Goal: Task Accomplishment & Management: Manage account settings

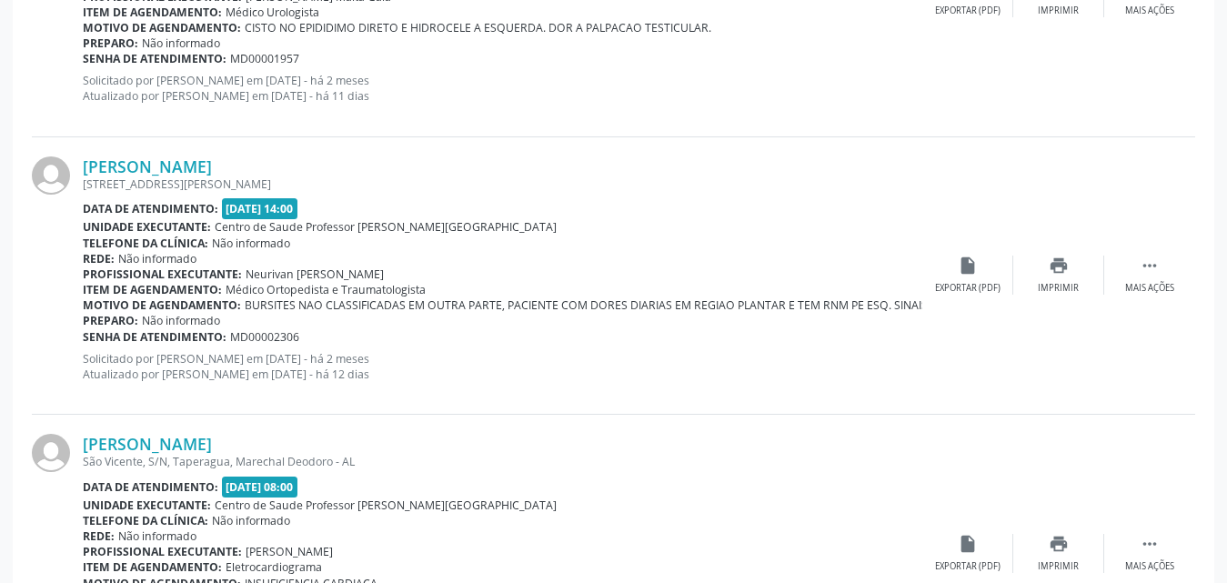
scroll to position [3381, 0]
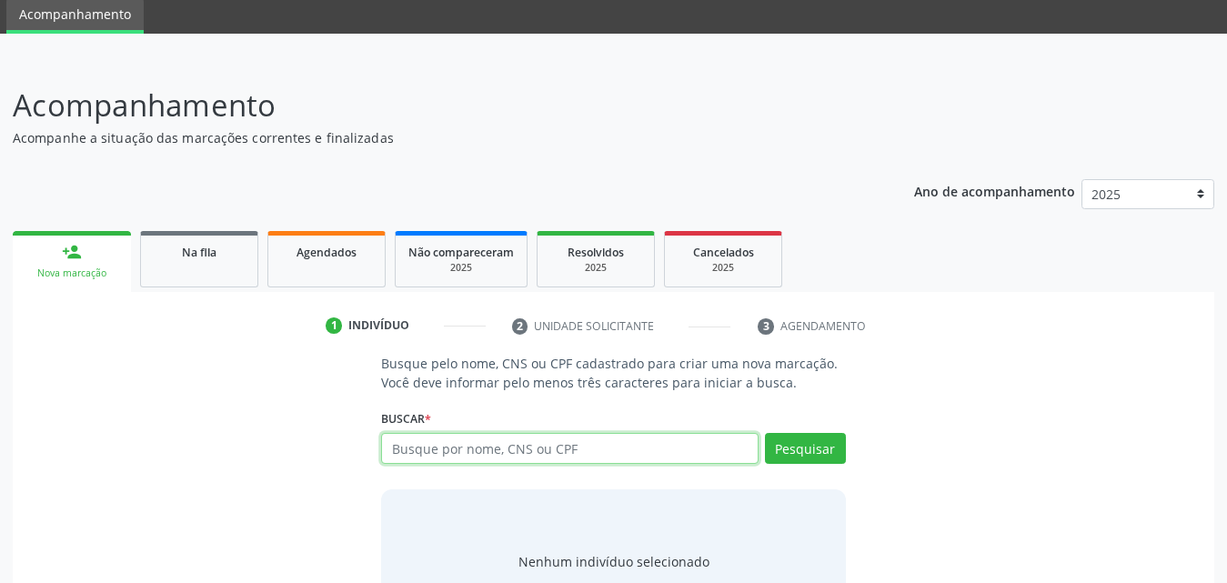
scroll to position [144, 0]
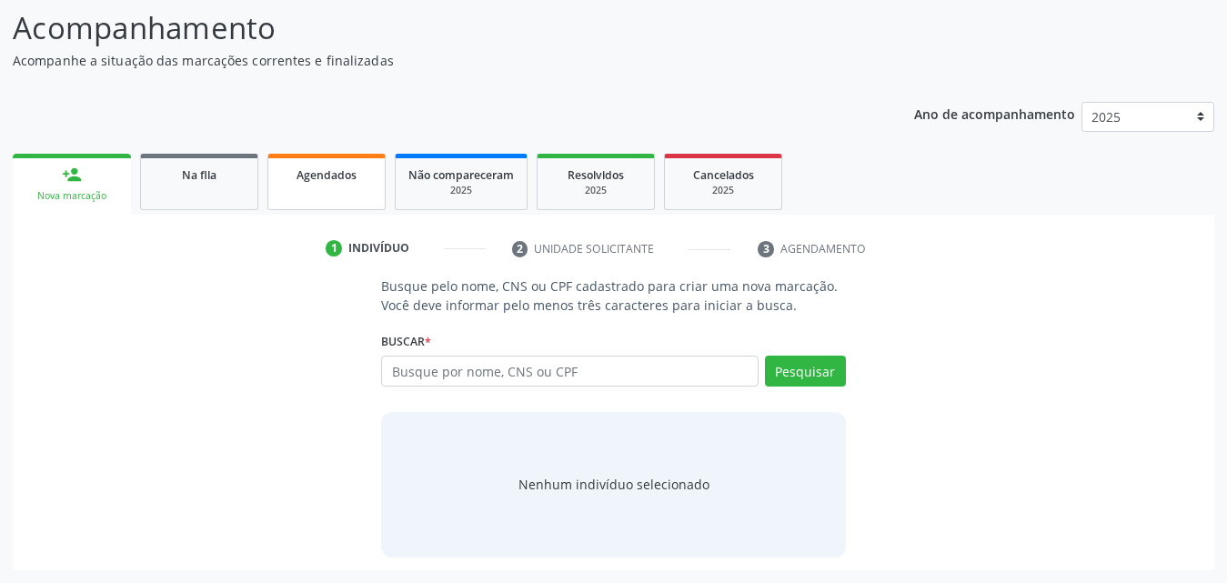
click at [327, 177] on span "Agendados" at bounding box center [327, 174] width 60 height 15
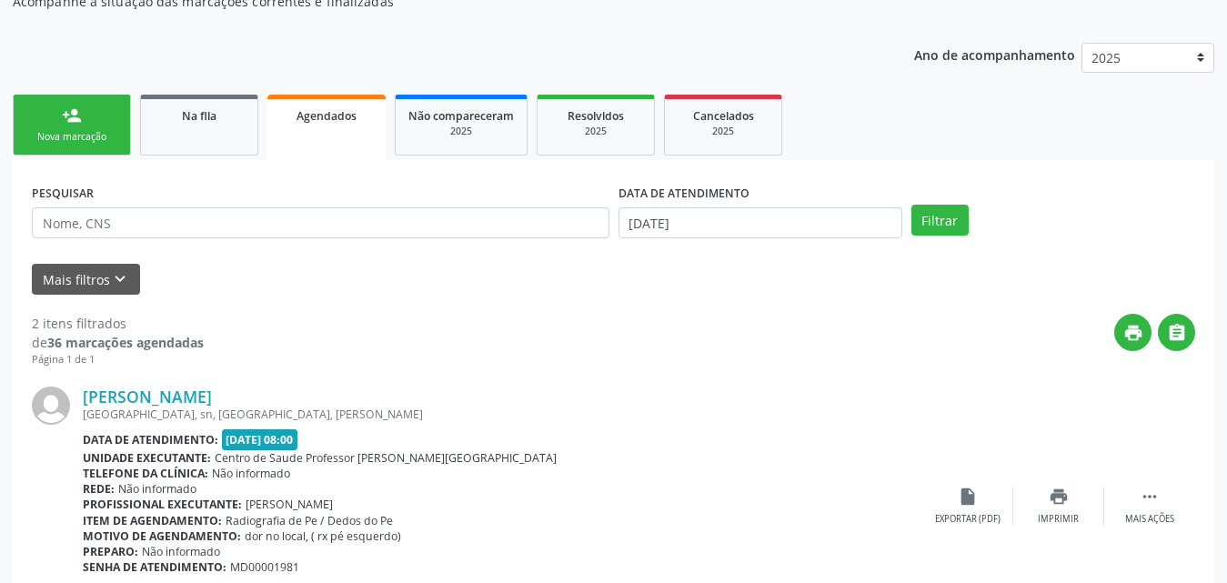
scroll to position [235, 0]
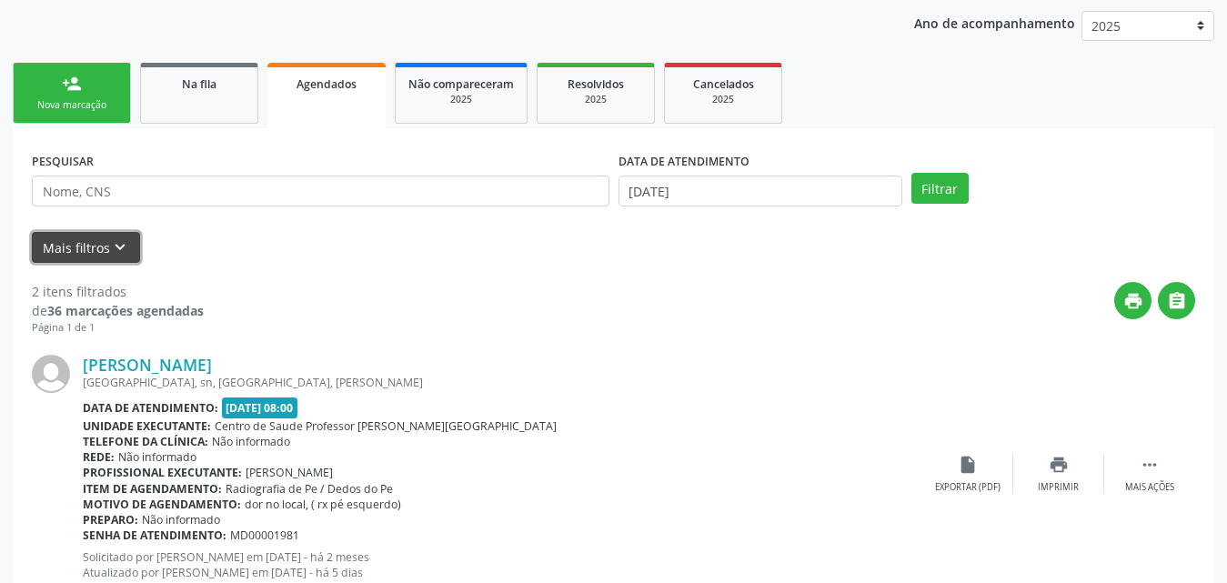
click at [101, 244] on button "Mais filtros keyboard_arrow_down" at bounding box center [86, 248] width 108 height 32
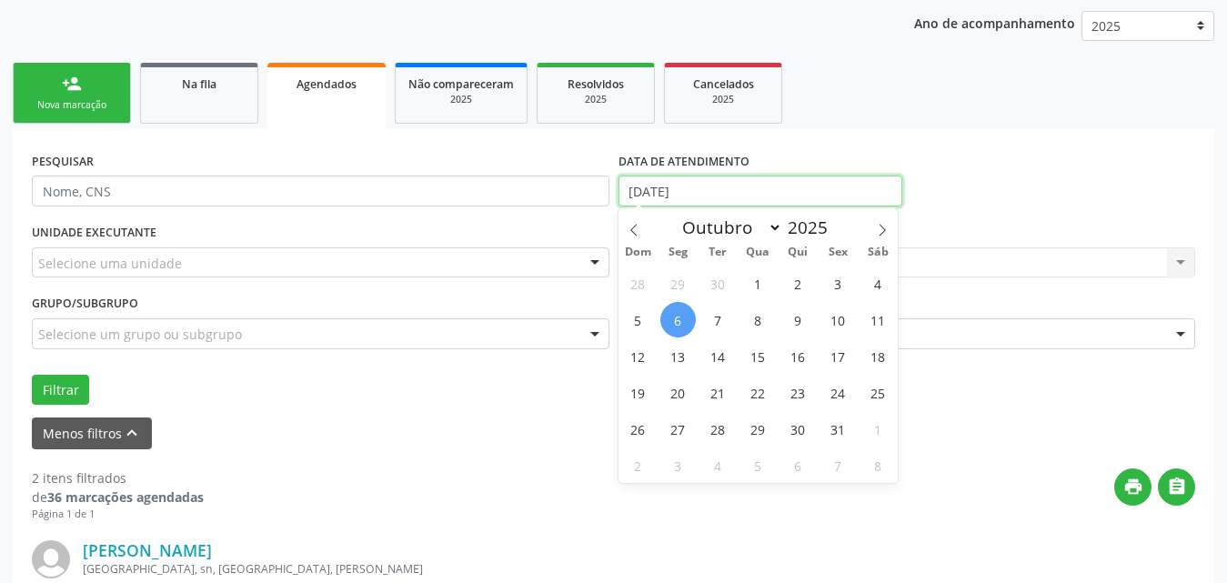
click at [755, 191] on input "06/10/2025" at bounding box center [761, 191] width 284 height 31
click at [634, 226] on icon at bounding box center [633, 230] width 6 height 12
select select "7"
click at [833, 281] on span "1" at bounding box center [837, 283] width 35 height 35
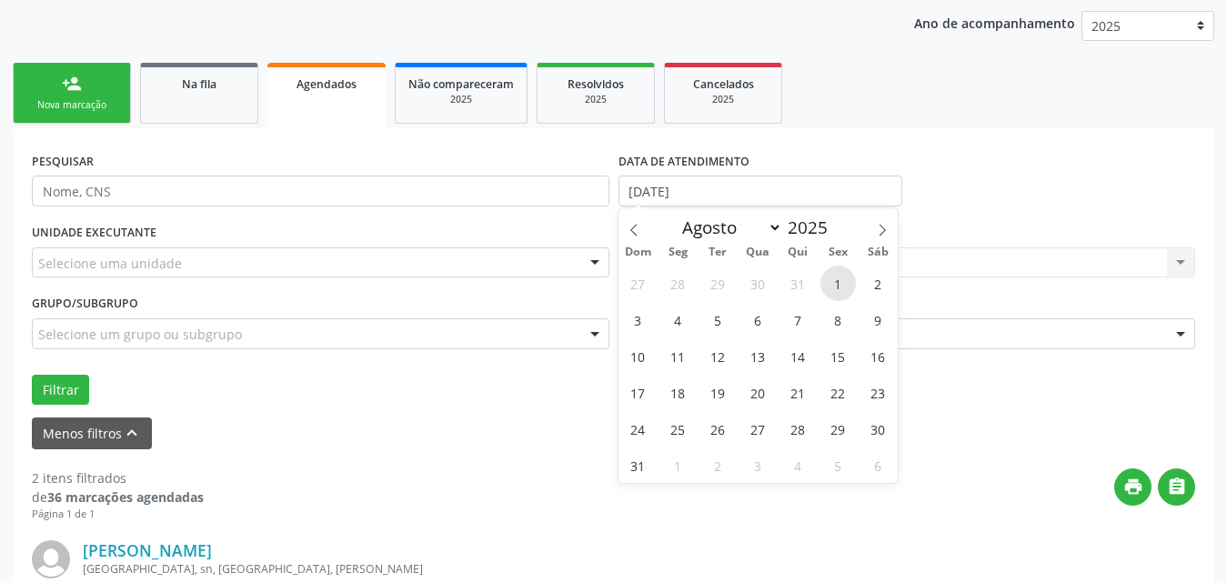
type input "01/08/2025"
click at [885, 219] on span at bounding box center [882, 223] width 31 height 31
select select "9"
click at [755, 290] on span "1" at bounding box center [757, 283] width 35 height 35
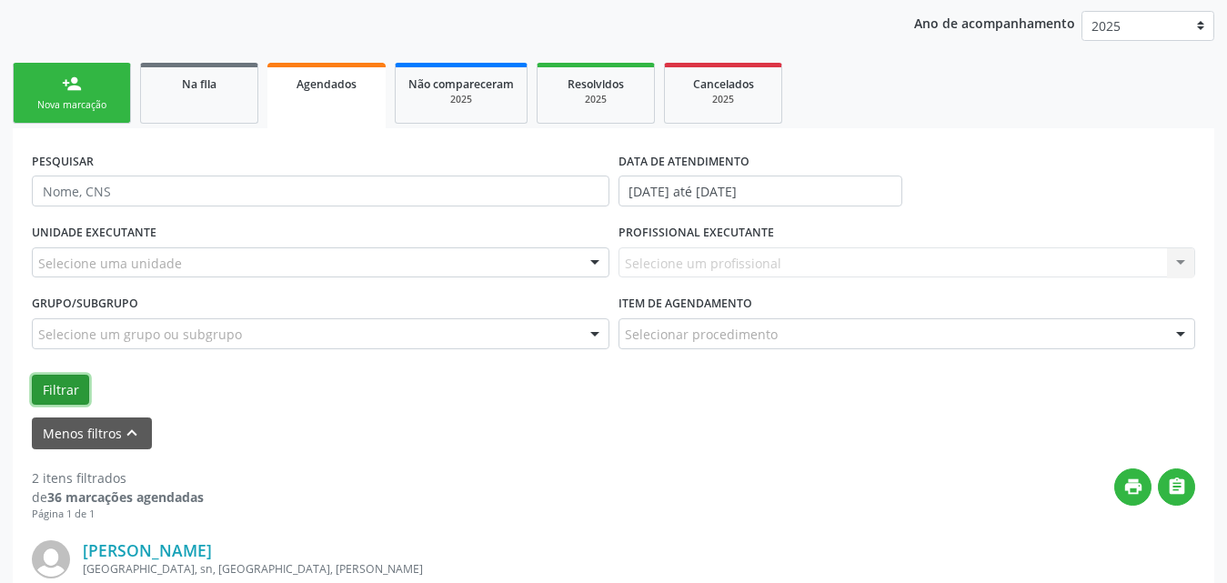
click at [65, 388] on button "Filtrar" at bounding box center [60, 390] width 57 height 31
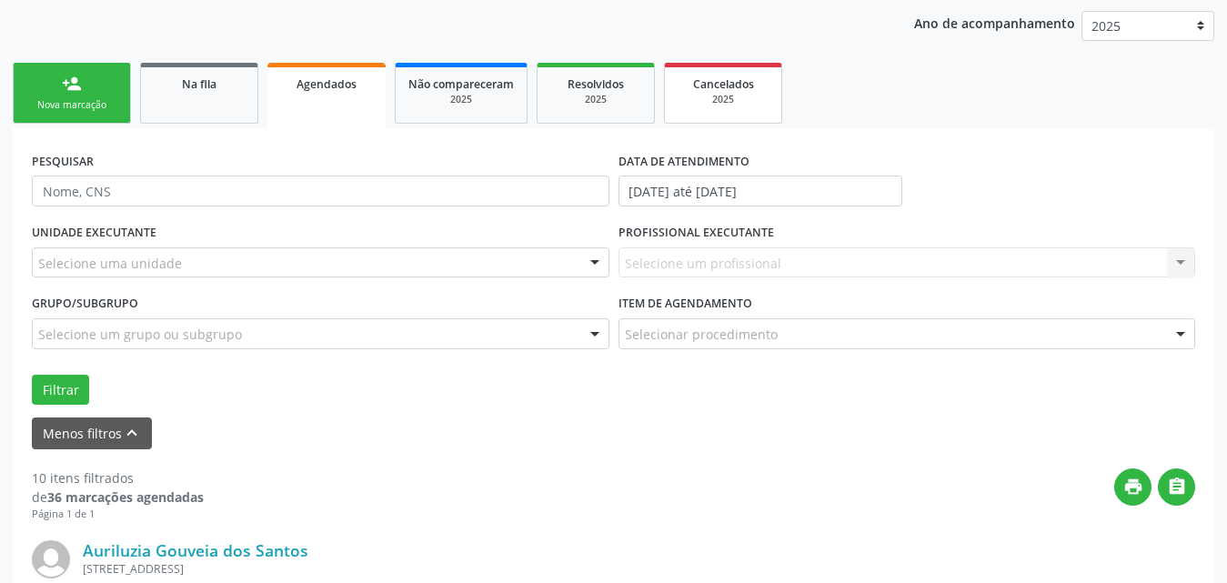
scroll to position [144, 0]
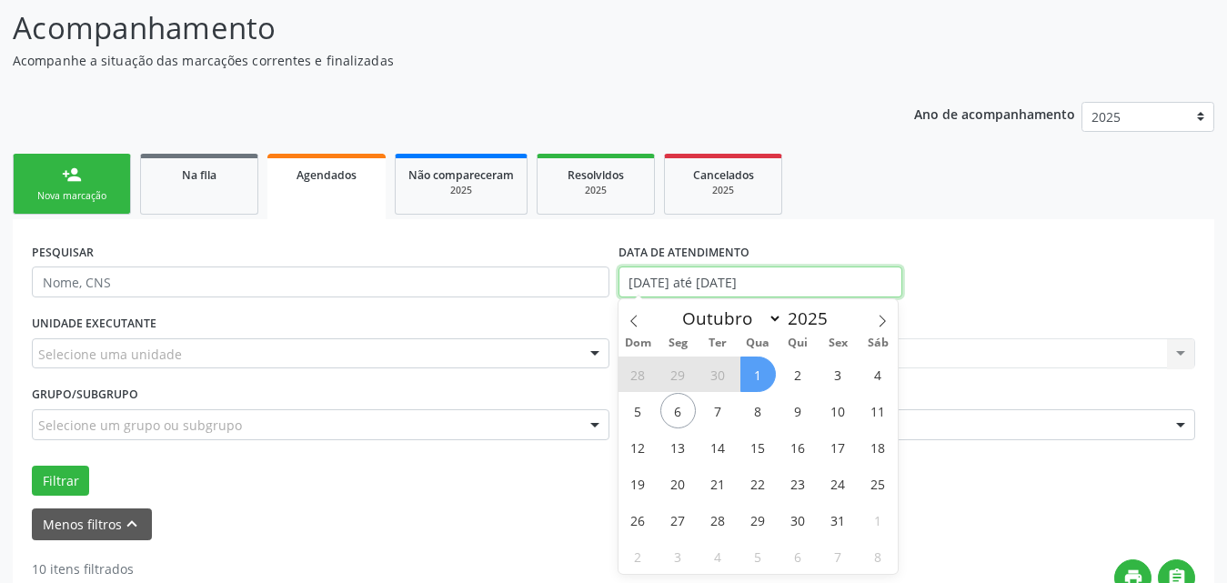
click at [822, 282] on input "01/08/2025 até 01/10/2025" at bounding box center [761, 282] width 284 height 31
click at [636, 323] on icon at bounding box center [634, 321] width 13 height 13
select select "8"
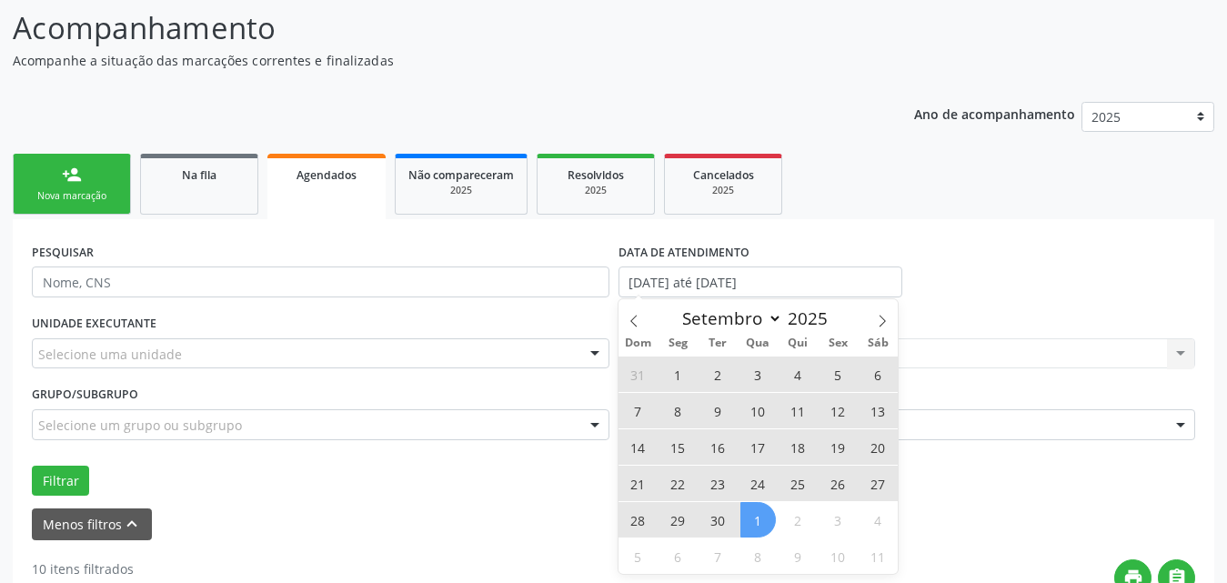
click at [713, 523] on span "30" at bounding box center [717, 519] width 35 height 35
type input "30/09/2025"
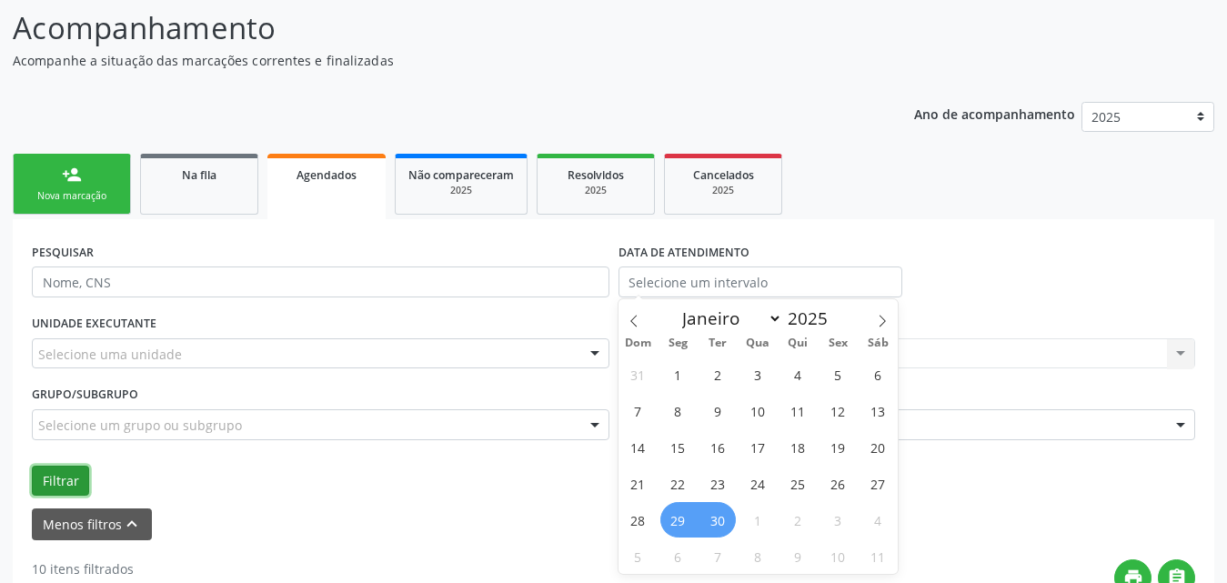
click at [70, 485] on button "Filtrar" at bounding box center [60, 481] width 57 height 31
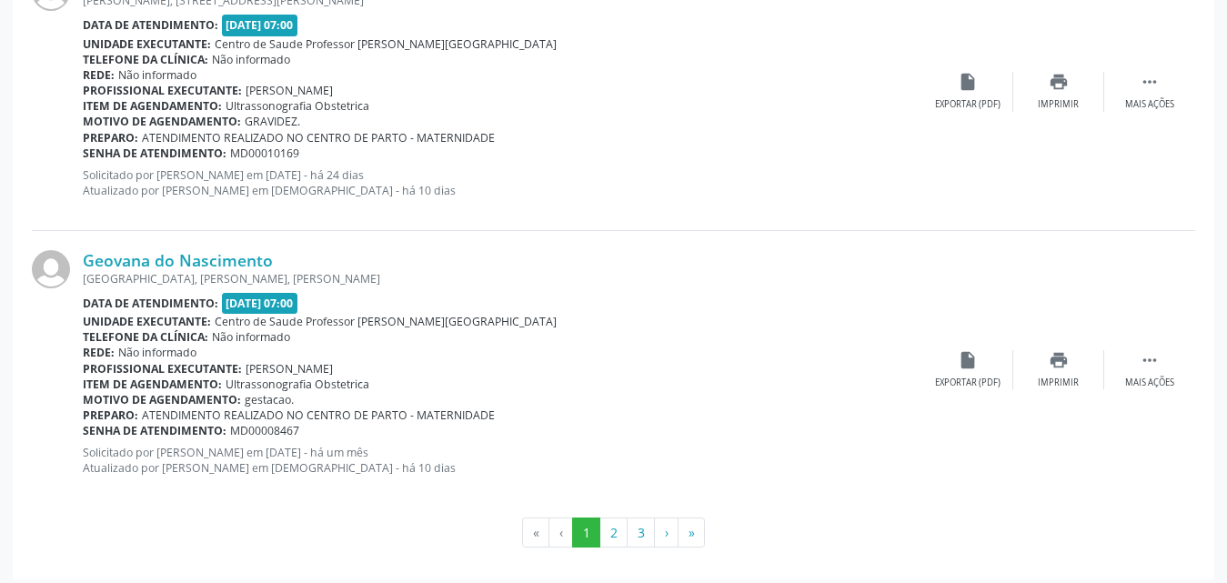
scroll to position [4445, 0]
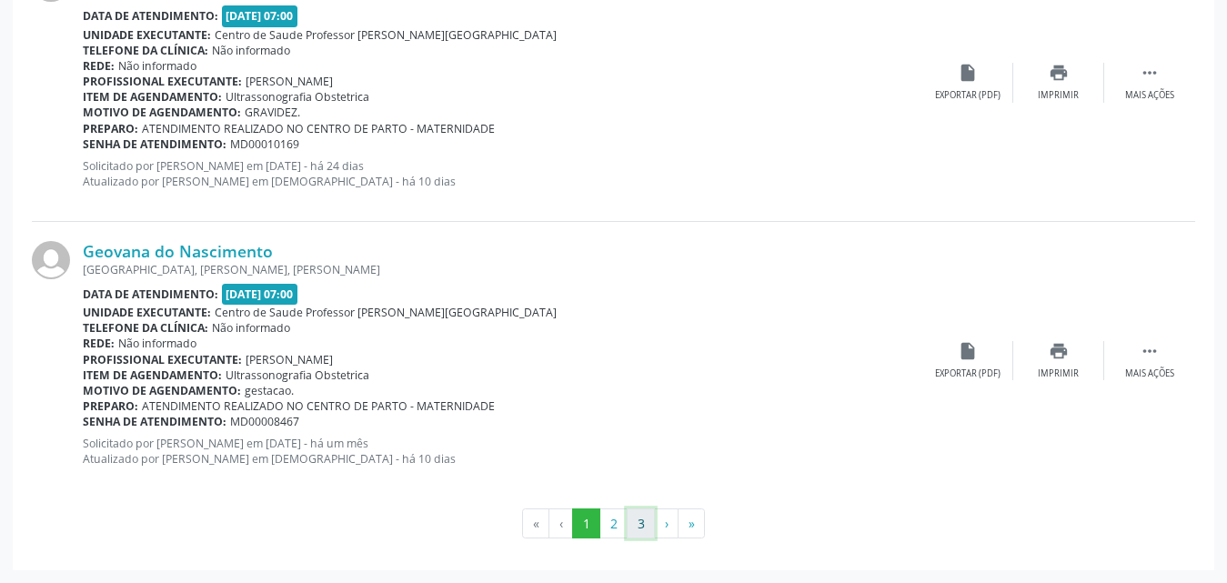
click at [645, 525] on button "3" at bounding box center [641, 523] width 28 height 31
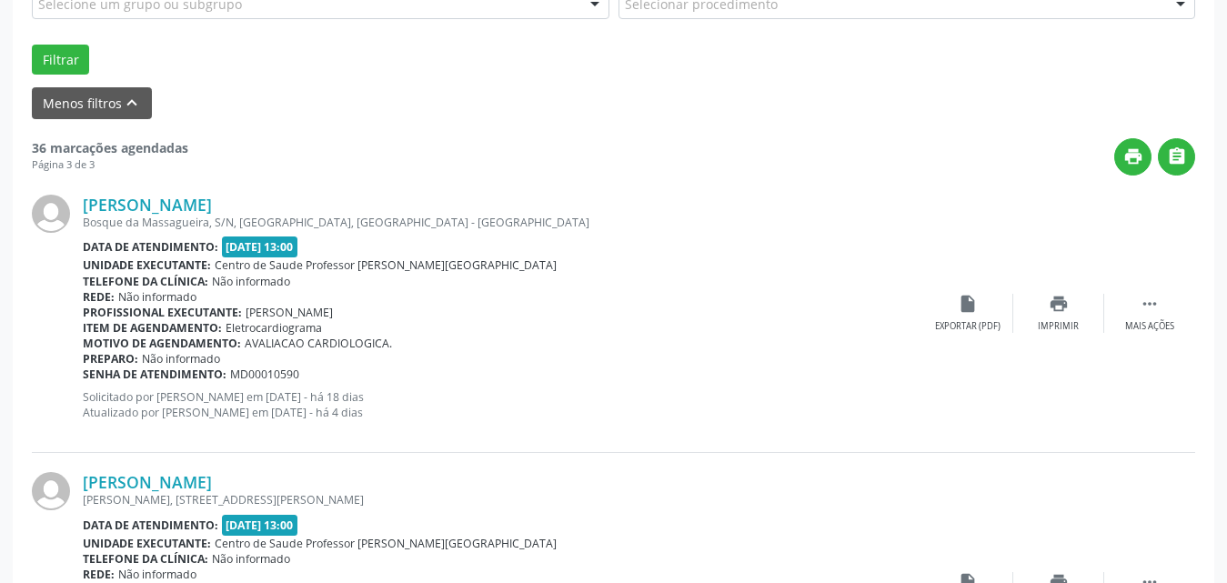
scroll to position [561, 0]
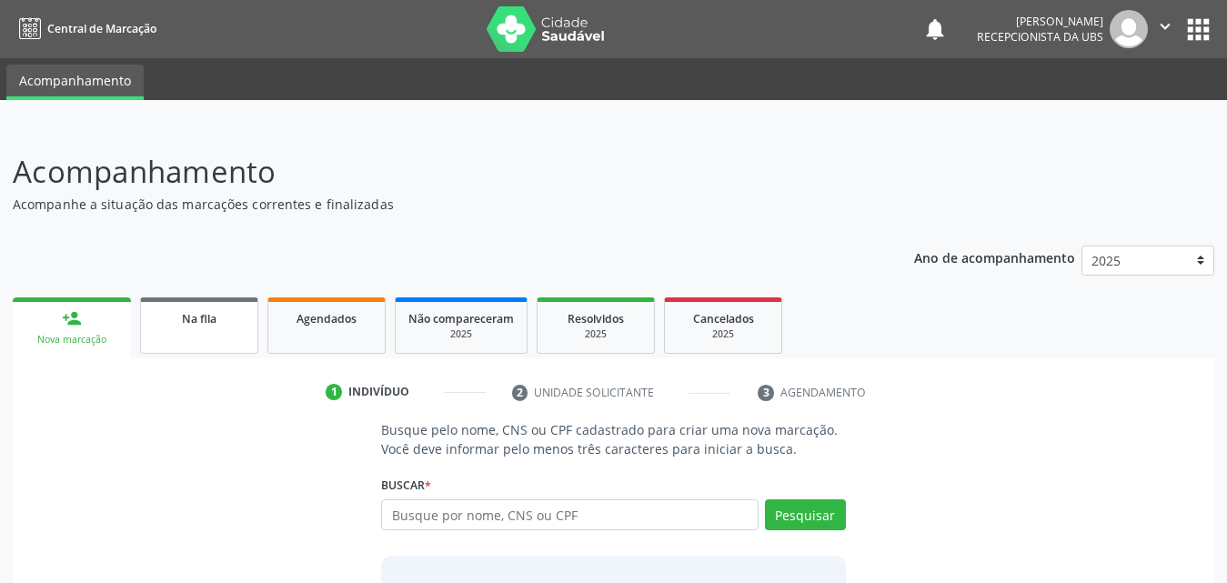
click at [206, 337] on link "Na fila" at bounding box center [199, 325] width 118 height 56
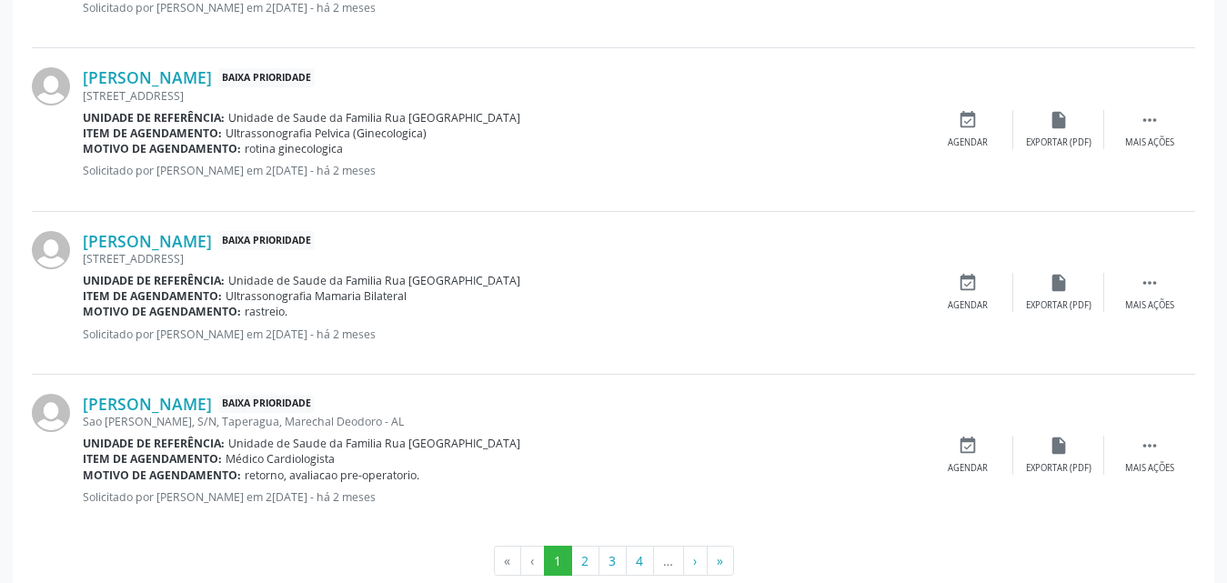
scroll to position [2577, 0]
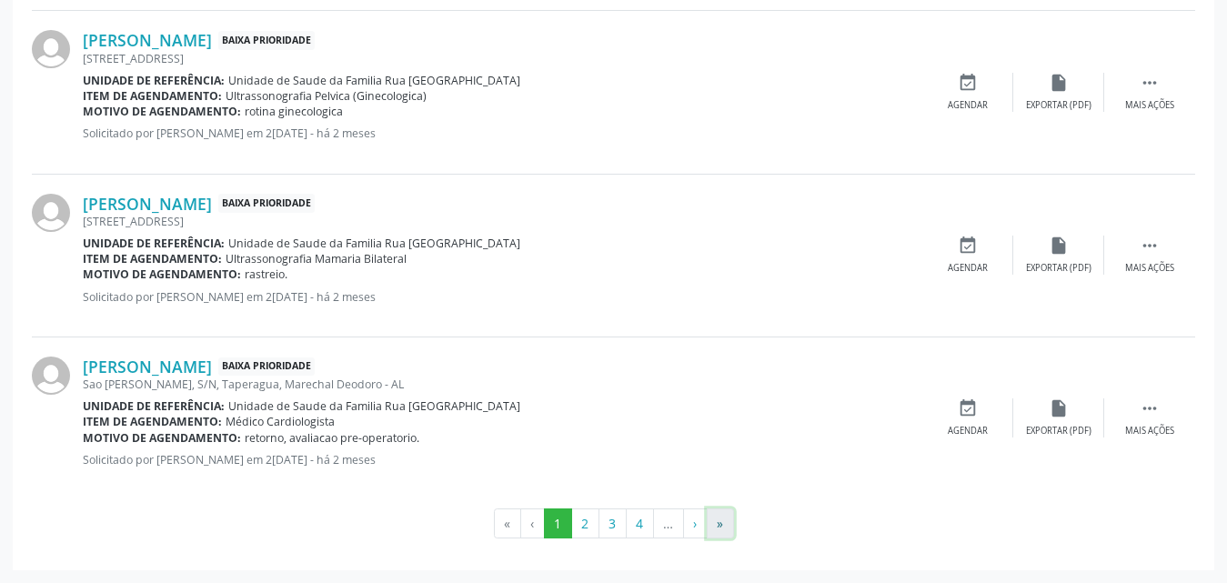
click at [720, 527] on button "»" at bounding box center [720, 523] width 27 height 31
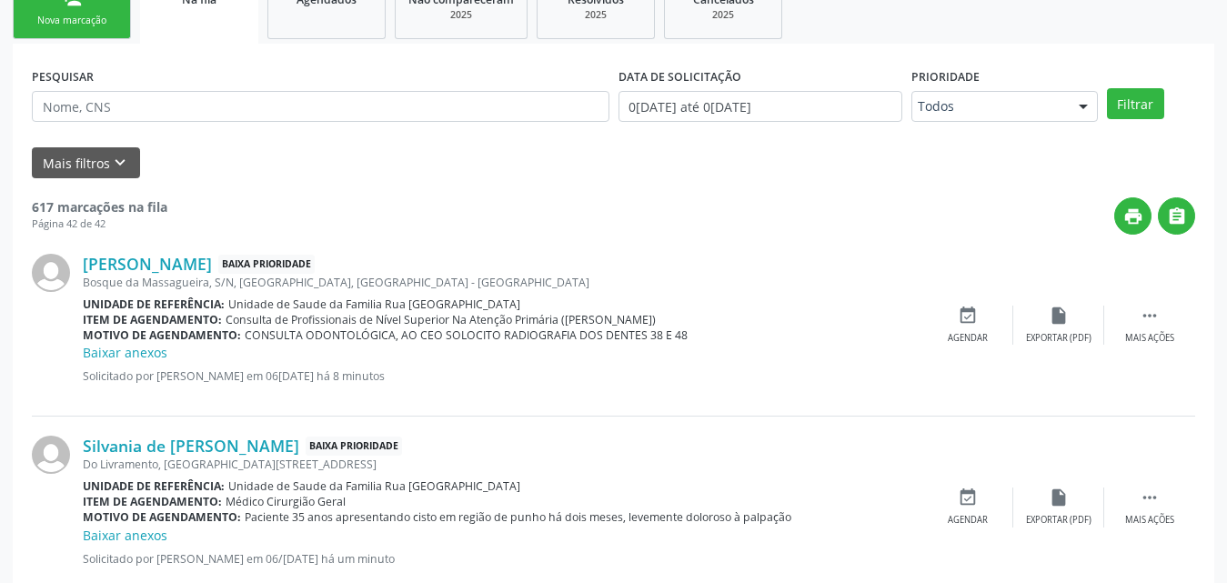
scroll to position [418, 0]
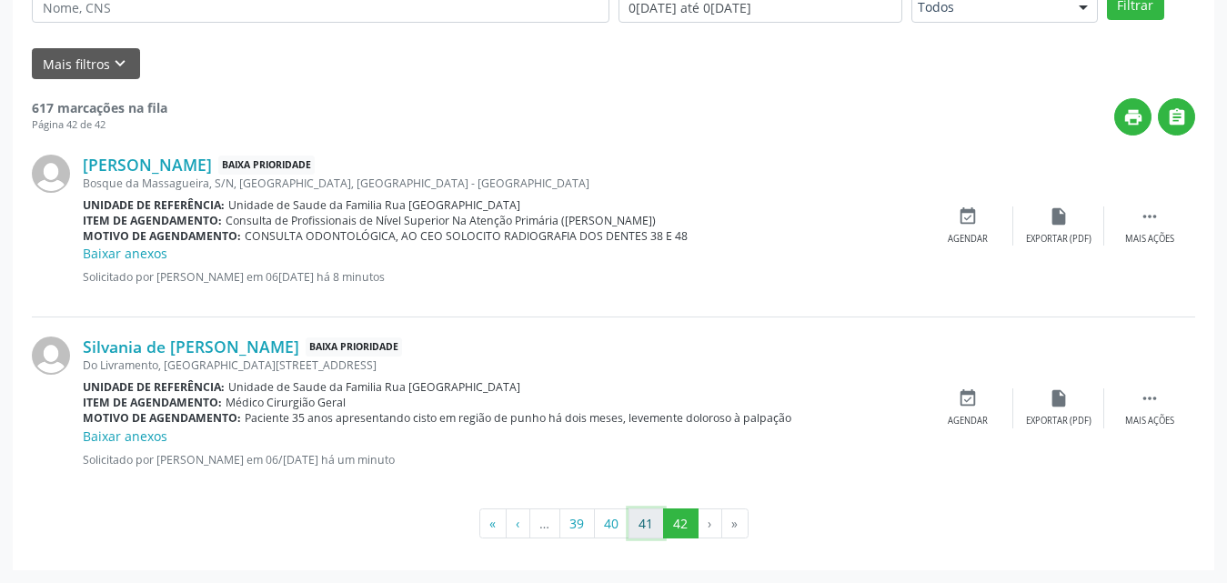
click at [644, 523] on button "41" at bounding box center [646, 523] width 35 height 31
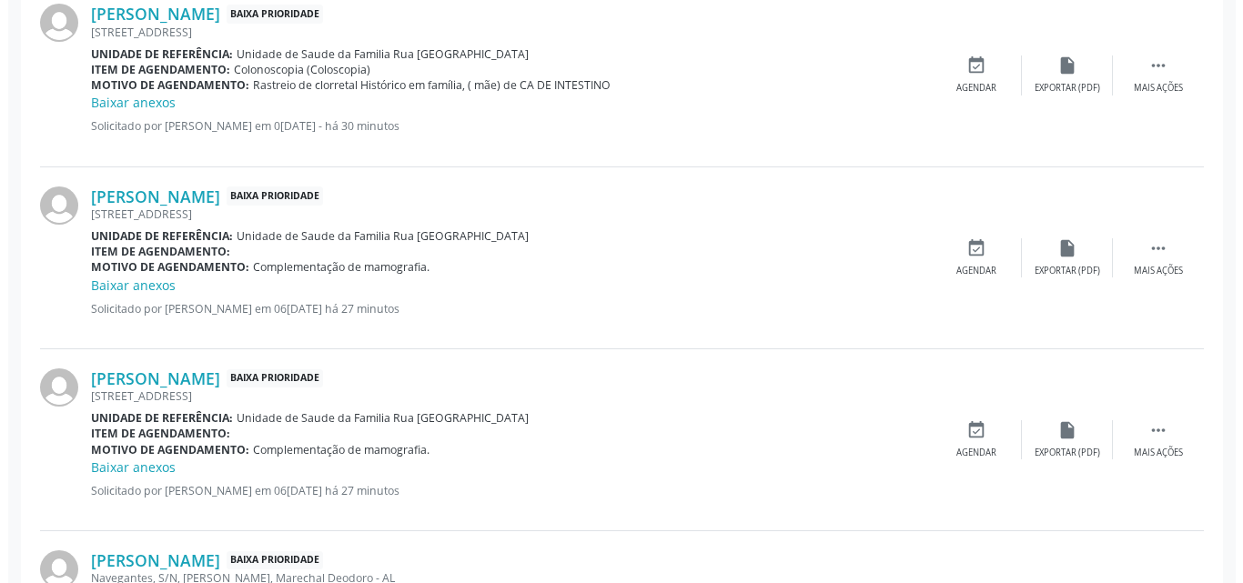
scroll to position [2604, 0]
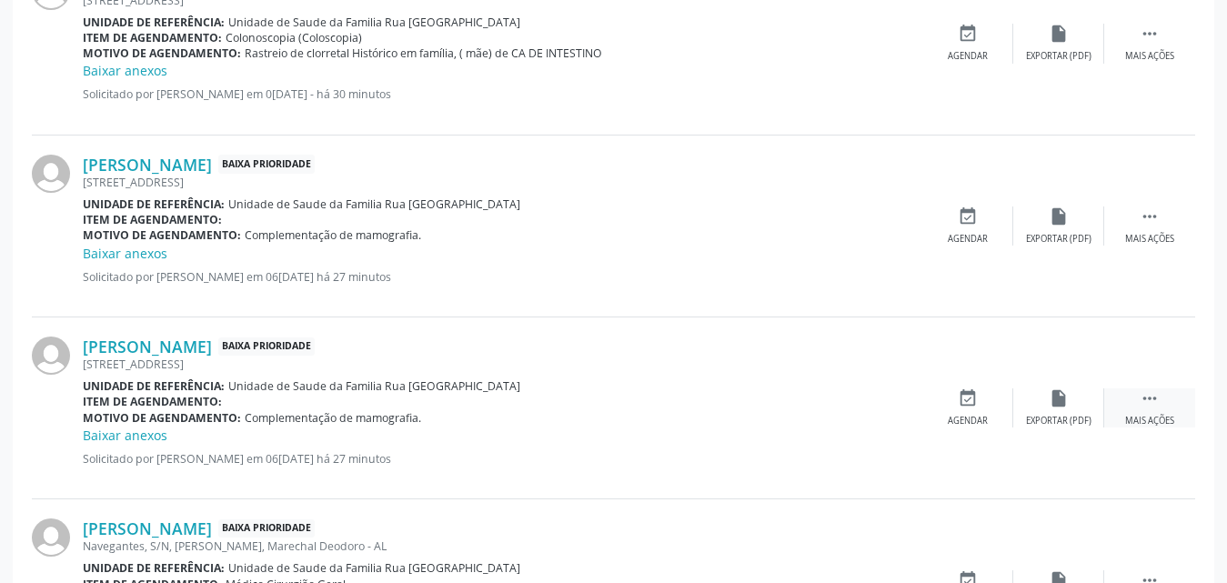
click at [1141, 408] on icon "" at bounding box center [1150, 398] width 20 height 20
click at [968, 418] on div "Cancelar" at bounding box center [967, 421] width 43 height 13
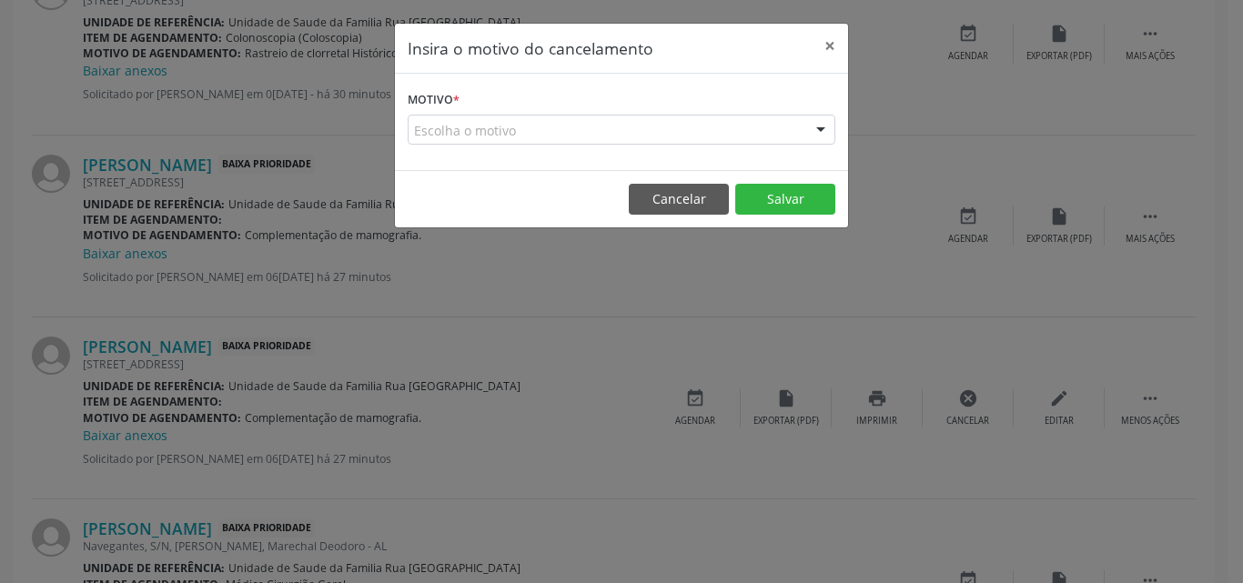
click at [589, 126] on div "Escolha o motivo" at bounding box center [622, 130] width 428 height 31
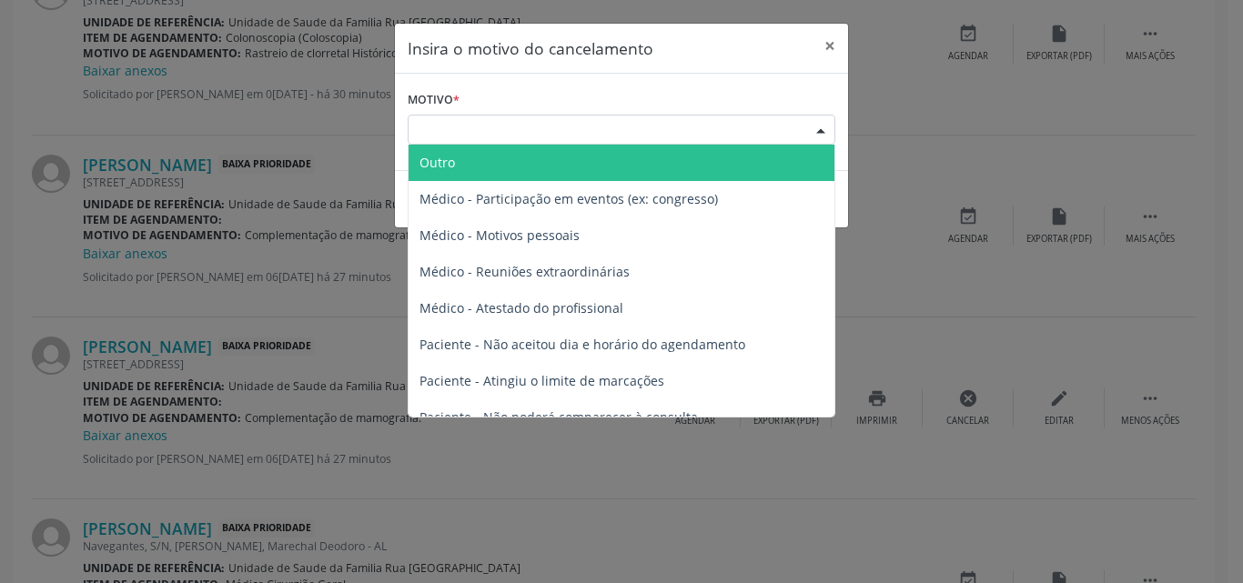
click at [518, 167] on span "Outro" at bounding box center [621, 163] width 426 height 36
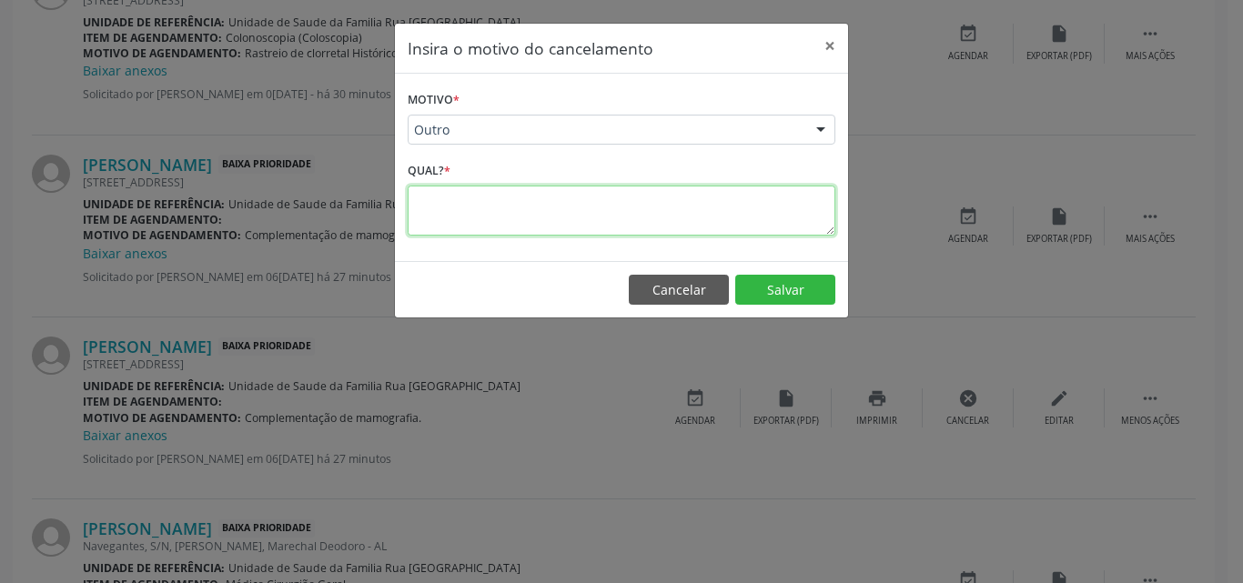
drag, startPoint x: 484, startPoint y: 206, endPoint x: 479, endPoint y: 196, distance: 11.0
click at [481, 198] on textarea at bounding box center [622, 211] width 428 height 50
type textarea "duplicado"
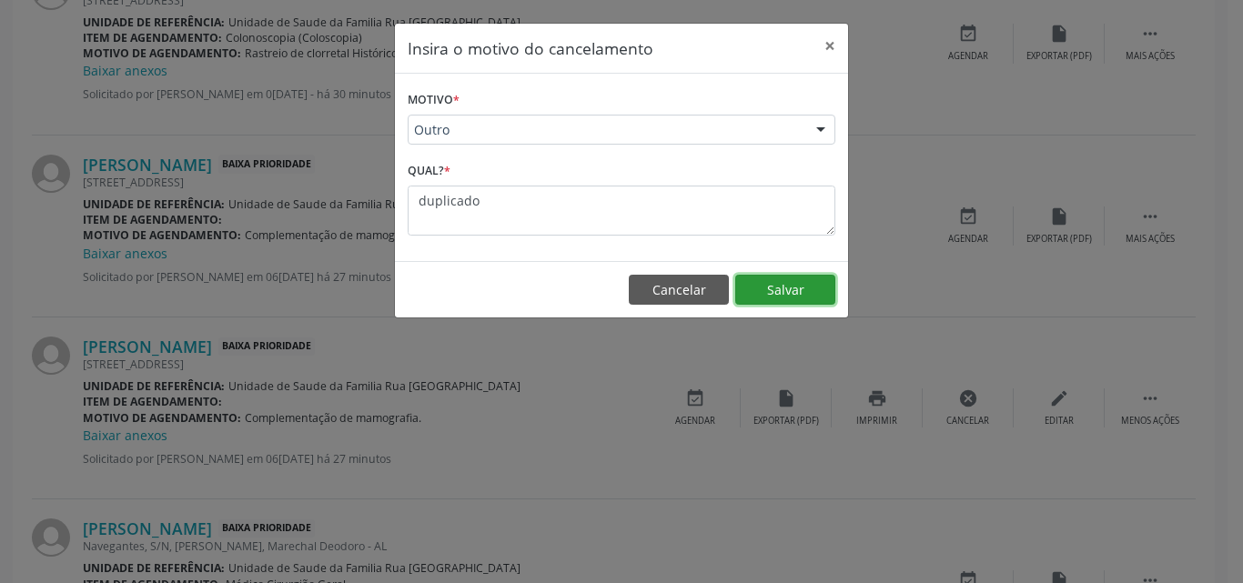
click at [780, 284] on button "Salvar" at bounding box center [785, 290] width 100 height 31
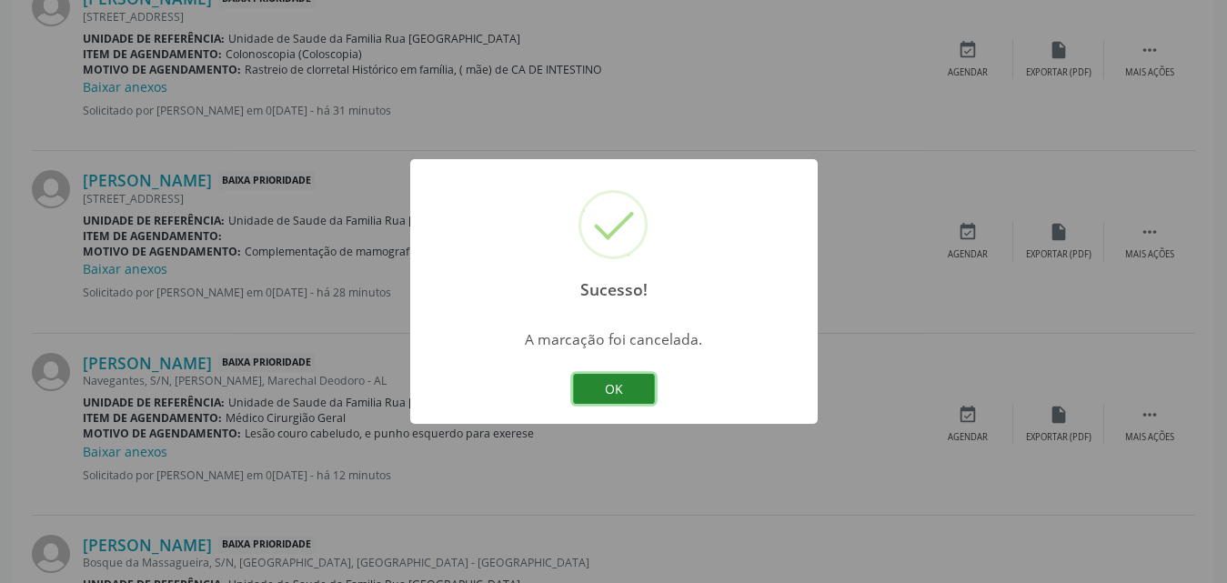
click at [611, 400] on button "OK" at bounding box center [614, 389] width 82 height 31
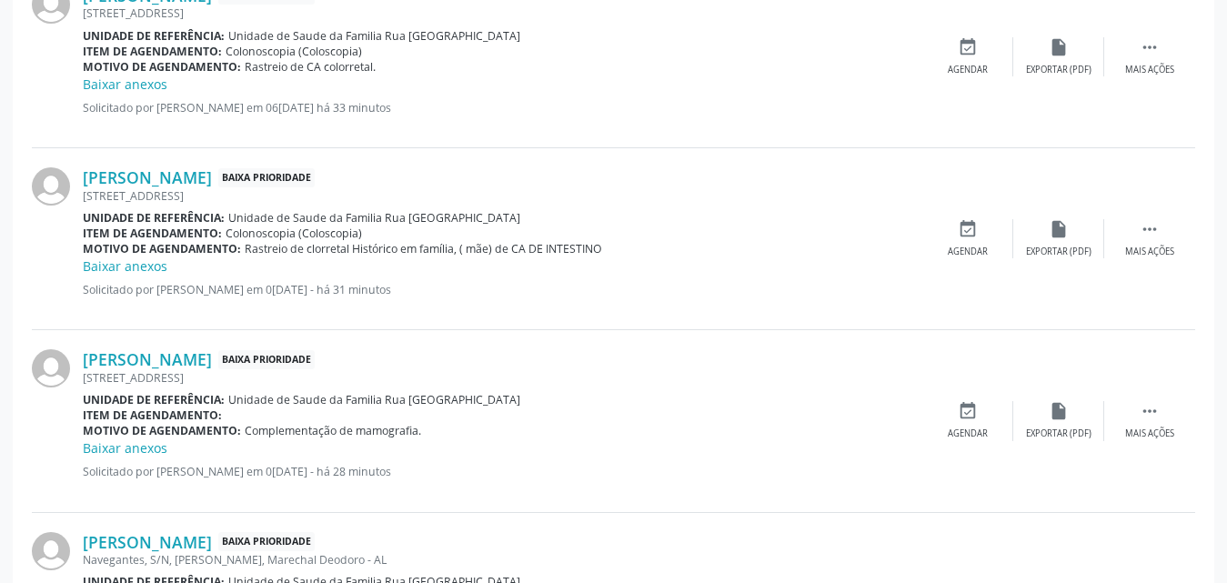
scroll to position [2422, 0]
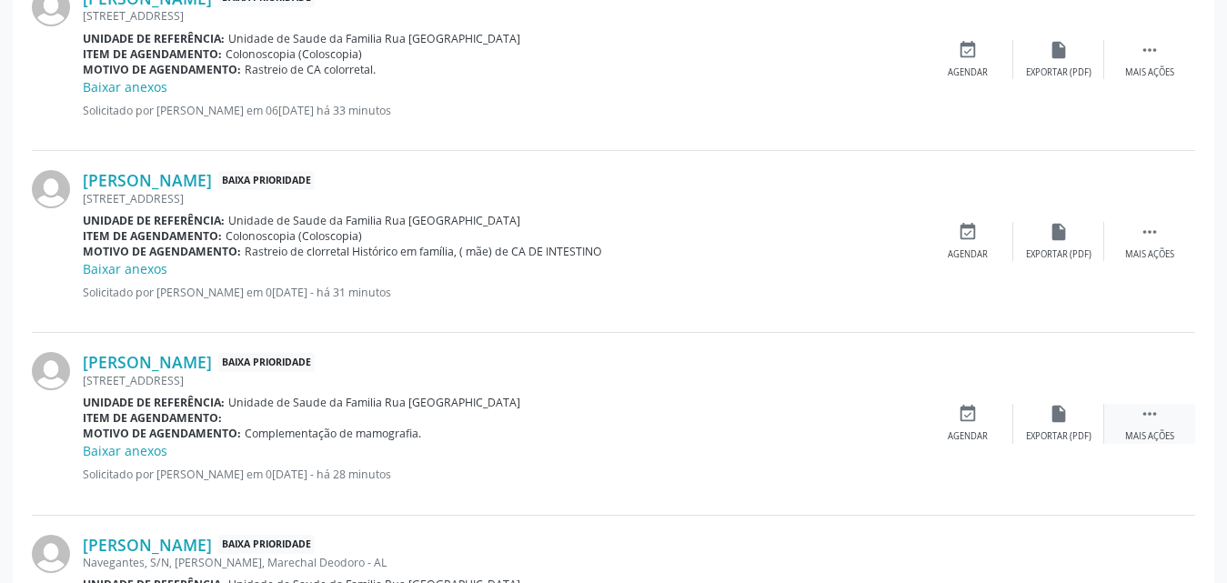
click at [1157, 428] on div " Mais ações" at bounding box center [1149, 423] width 91 height 39
click at [1055, 439] on div "Editar" at bounding box center [1058, 436] width 29 height 13
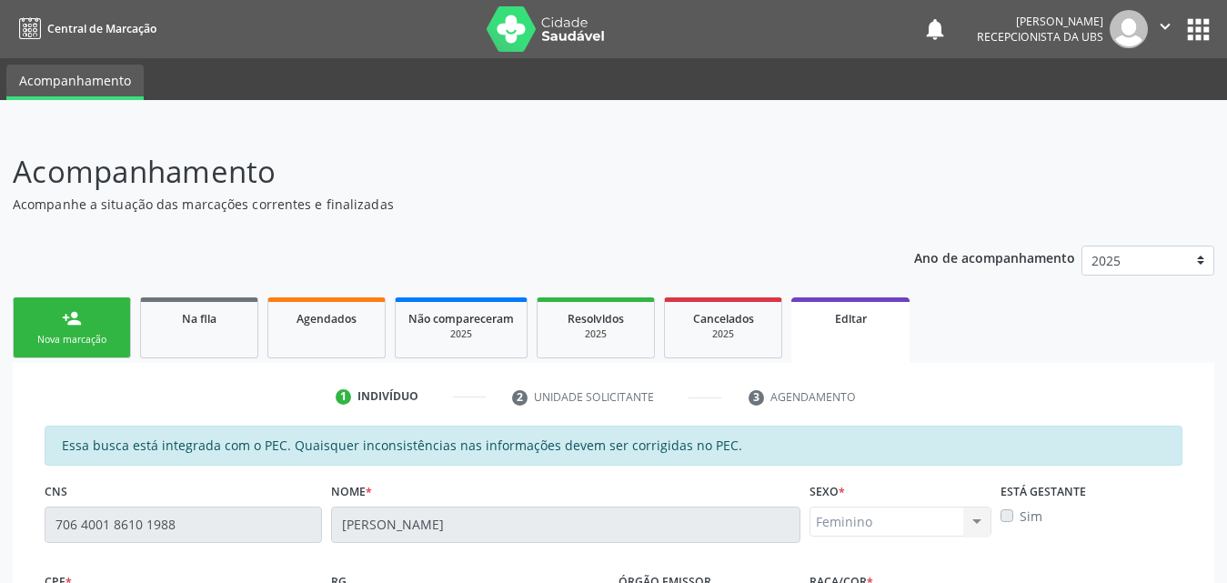
scroll to position [506, 0]
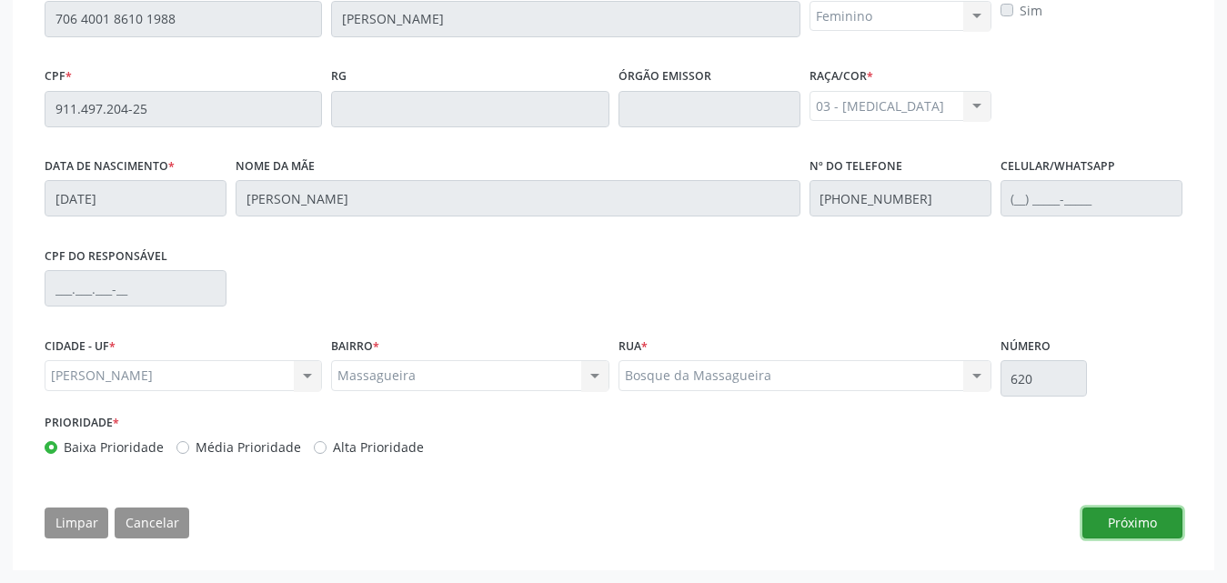
click at [1118, 526] on button "Próximo" at bounding box center [1132, 523] width 100 height 31
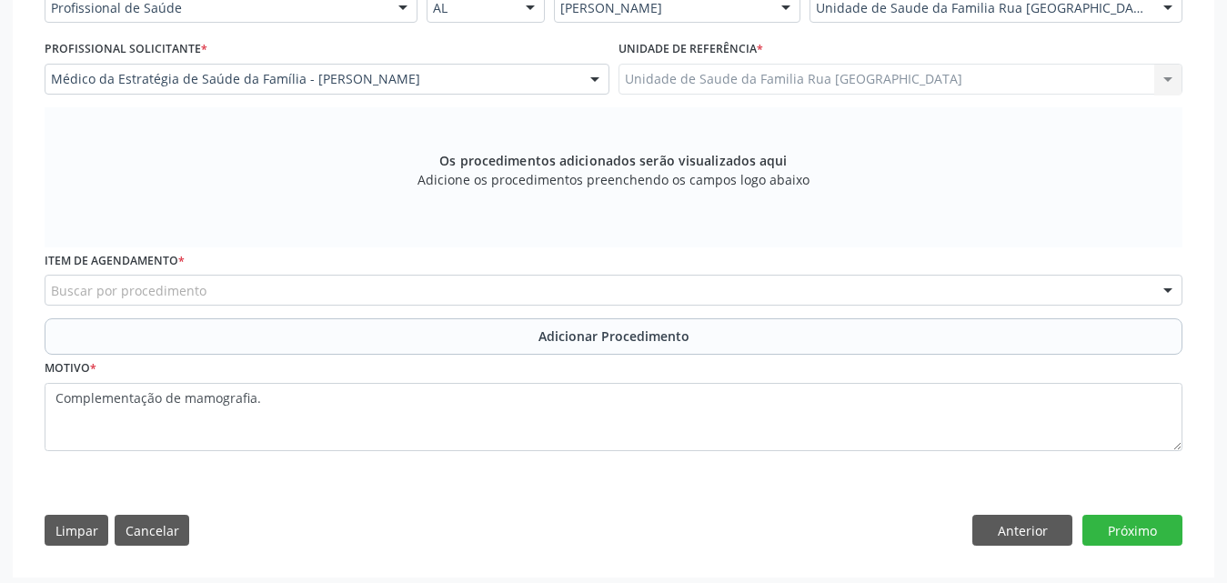
scroll to position [468, 0]
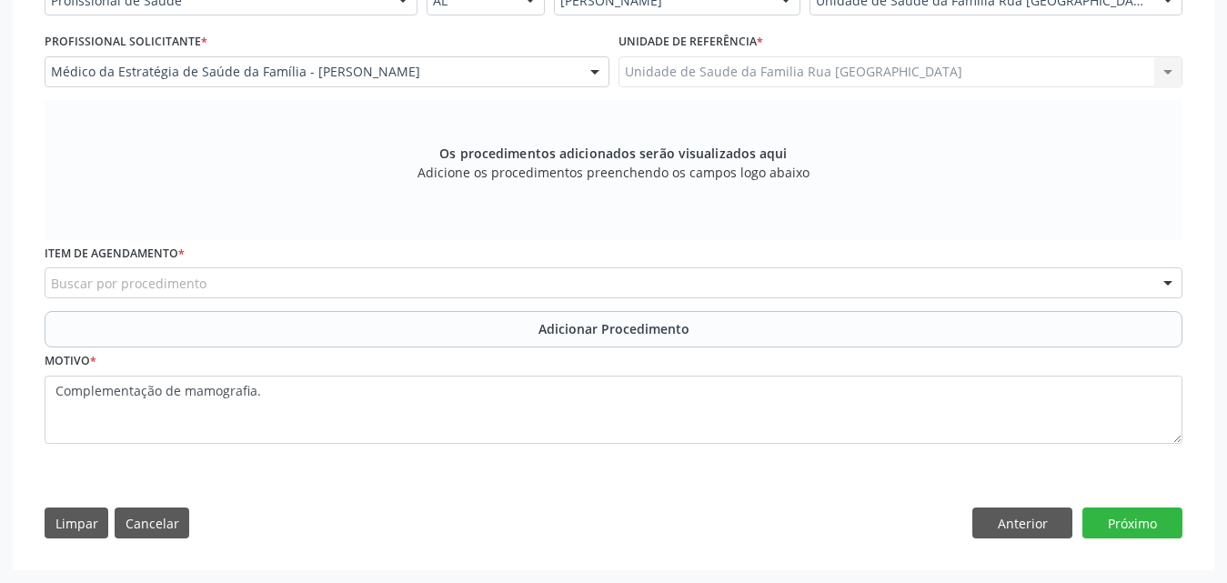
click at [351, 281] on div "Buscar por procedimento" at bounding box center [614, 282] width 1138 height 31
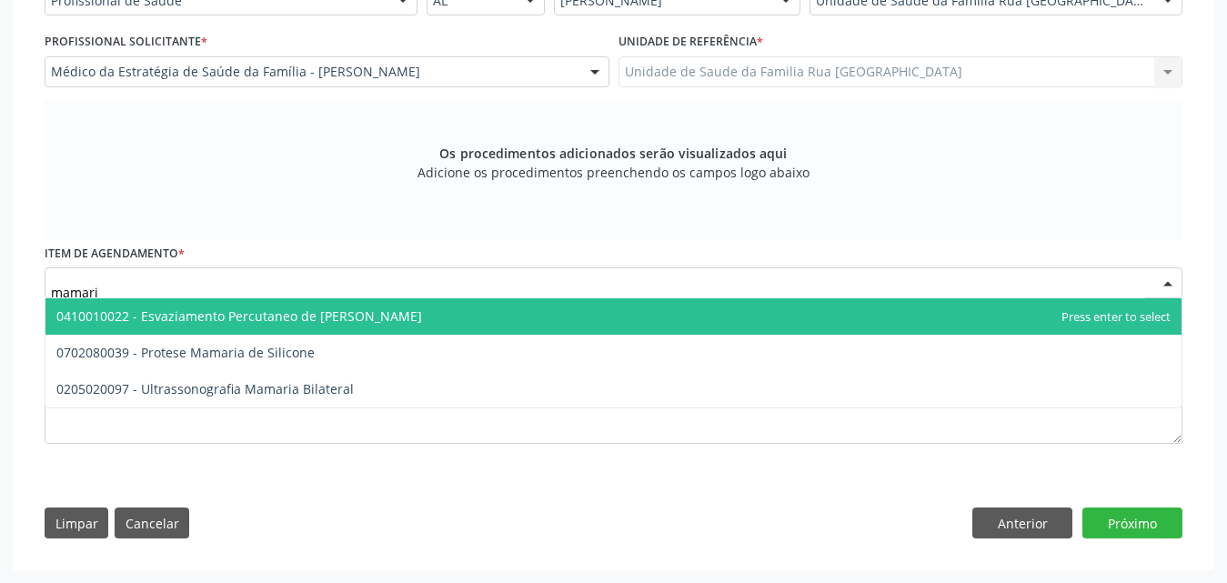
type input "mamaria"
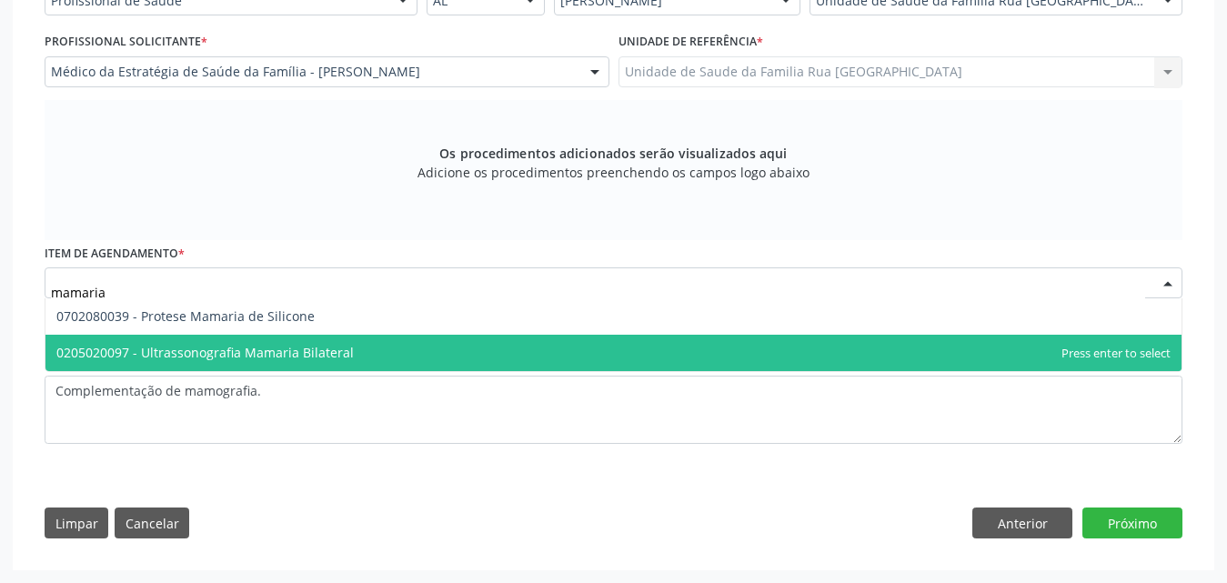
click at [307, 357] on span "0205020097 - Ultrassonografia Mamaria Bilateral" at bounding box center [204, 352] width 297 height 17
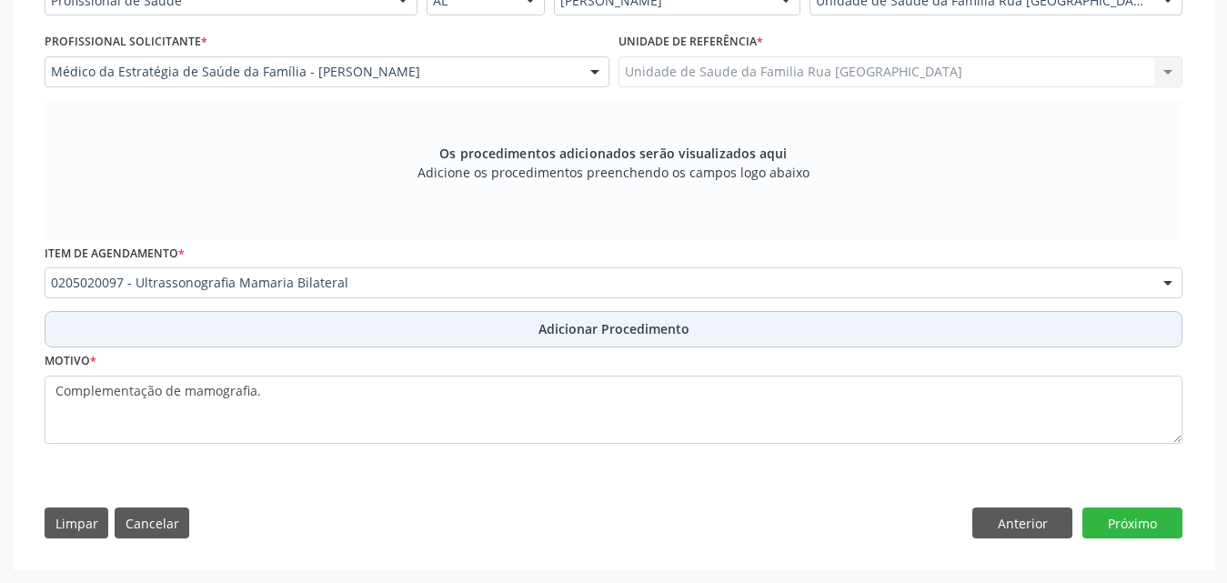
click at [607, 335] on span "Adicionar Procedimento" at bounding box center [613, 328] width 151 height 19
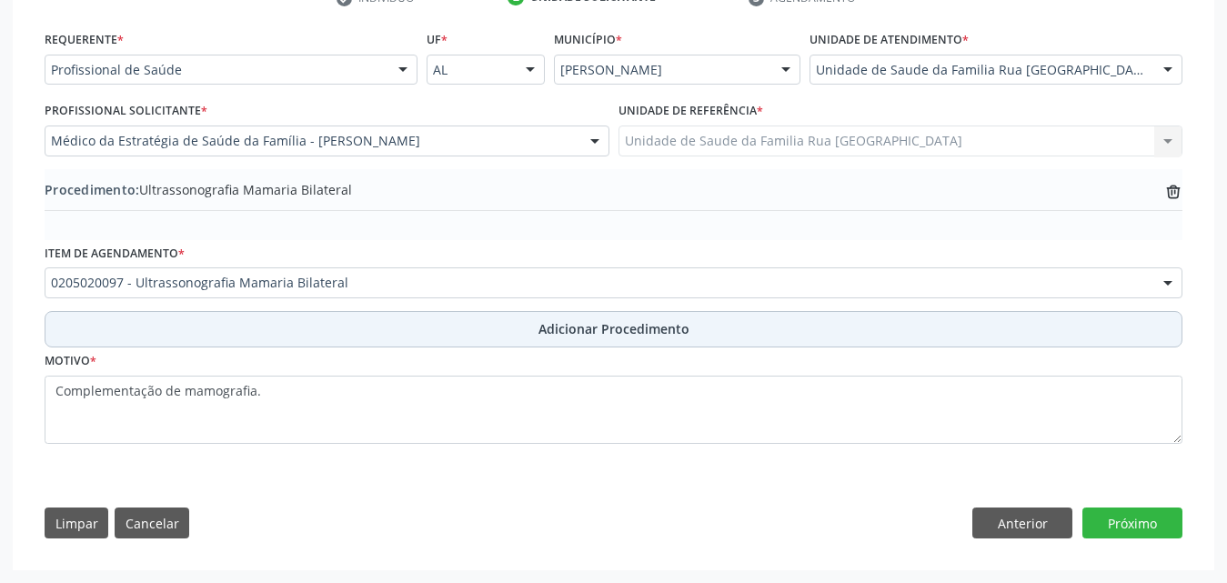
scroll to position [399, 0]
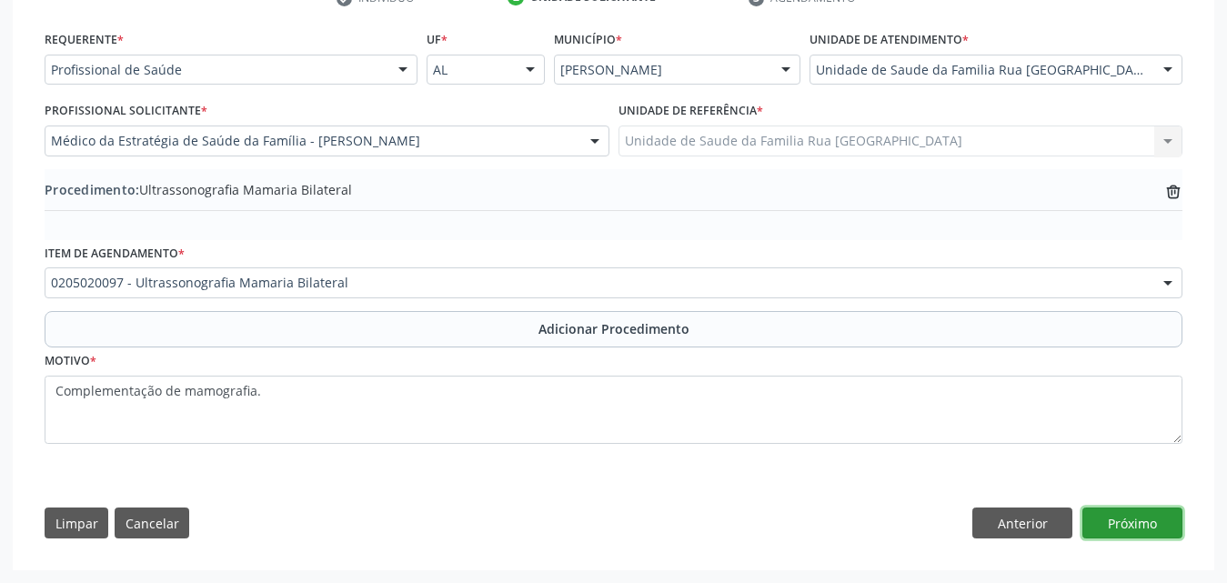
click at [1135, 516] on button "Próximo" at bounding box center [1132, 523] width 100 height 31
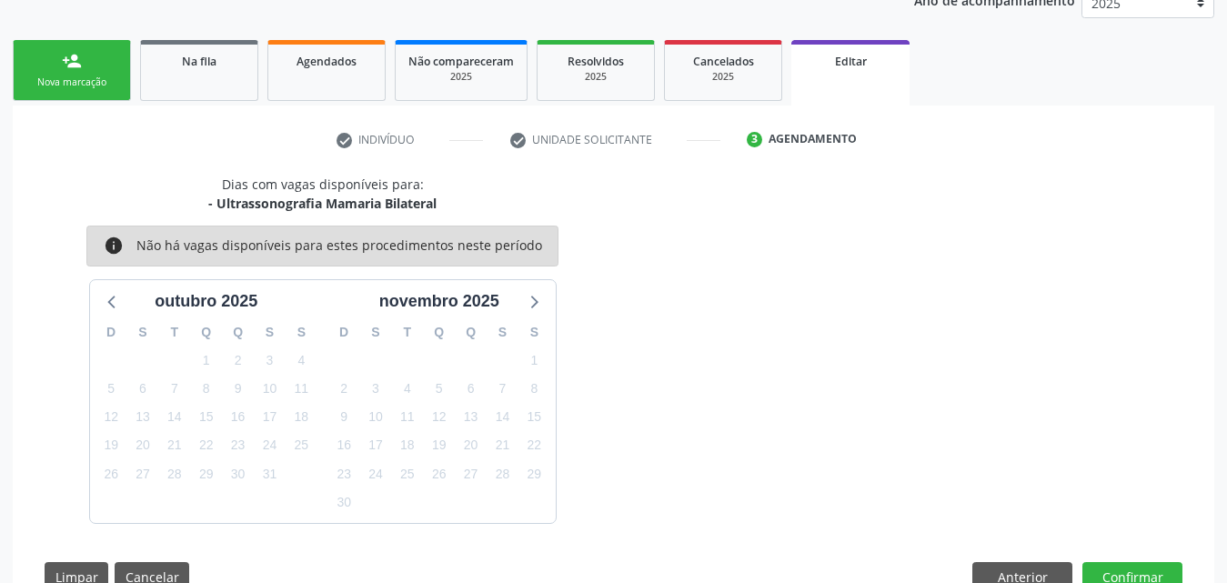
scroll to position [311, 0]
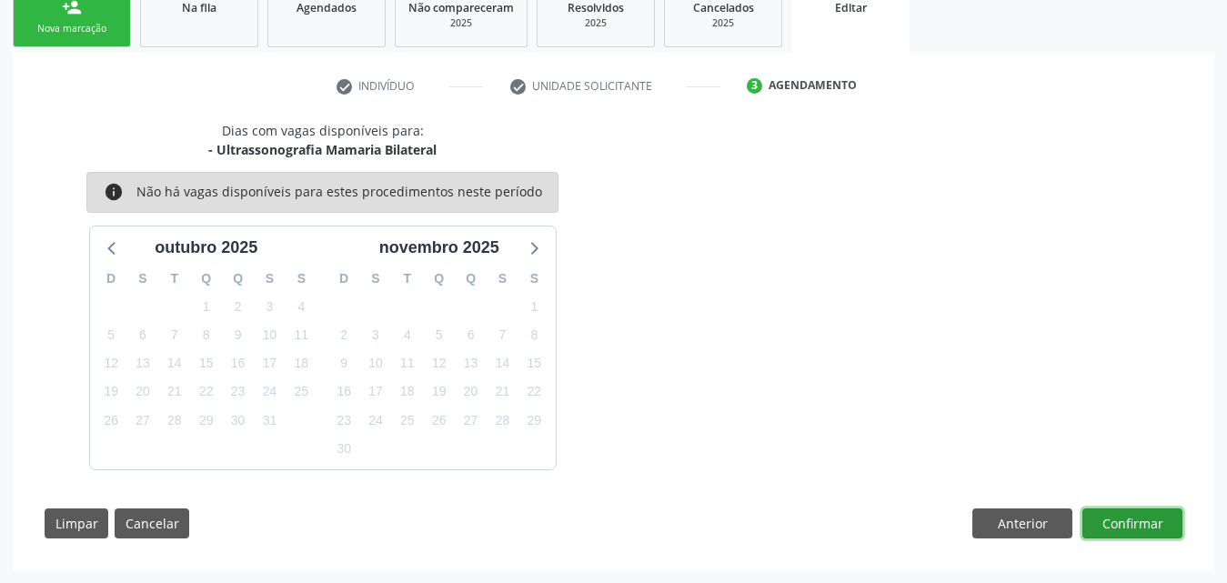
click at [1135, 516] on button "Confirmar" at bounding box center [1132, 523] width 100 height 31
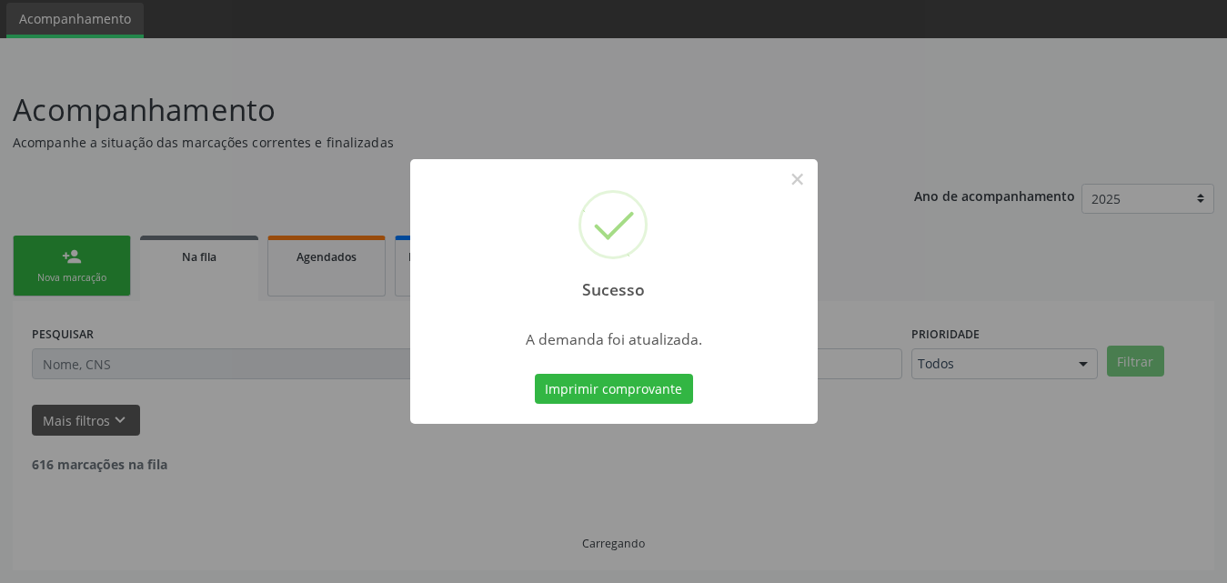
scroll to position [43, 0]
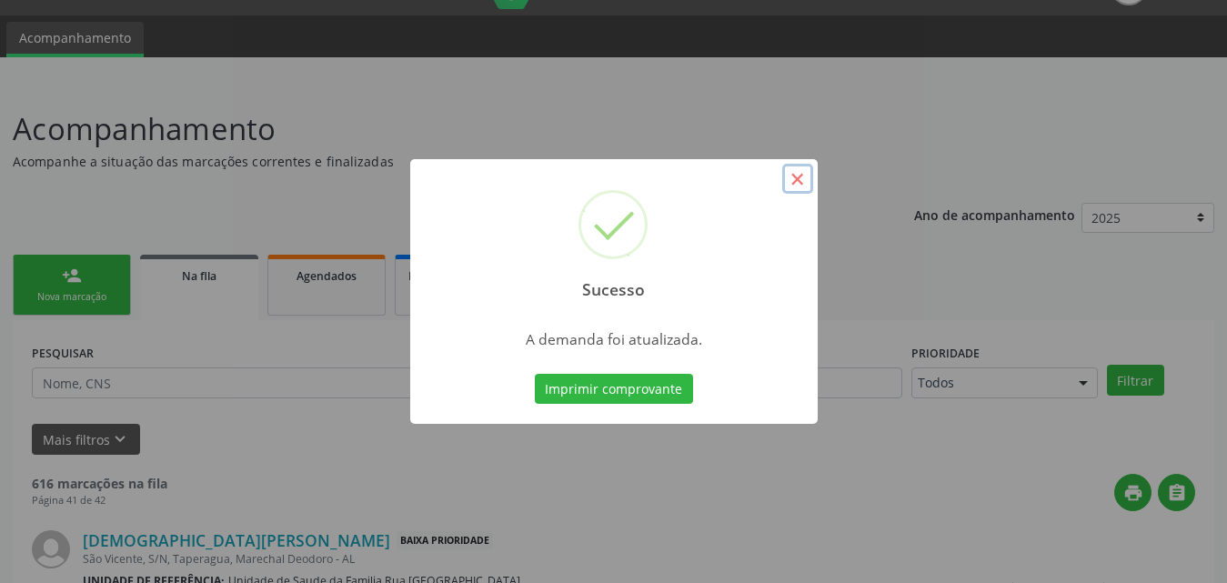
click at [799, 184] on button "×" at bounding box center [797, 179] width 31 height 31
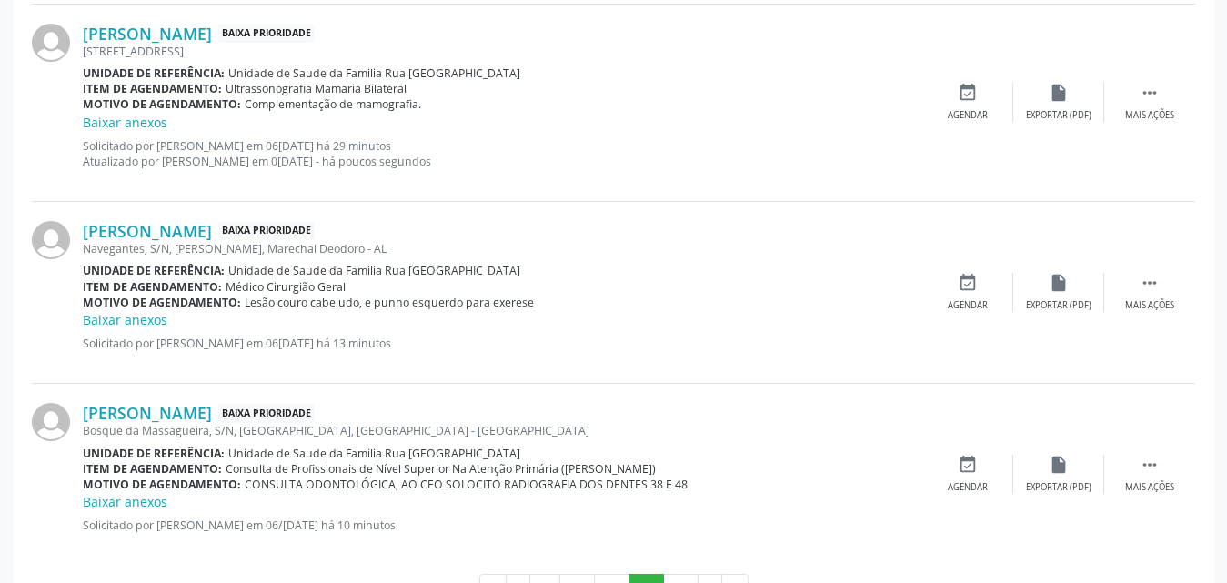
scroll to position [2802, 0]
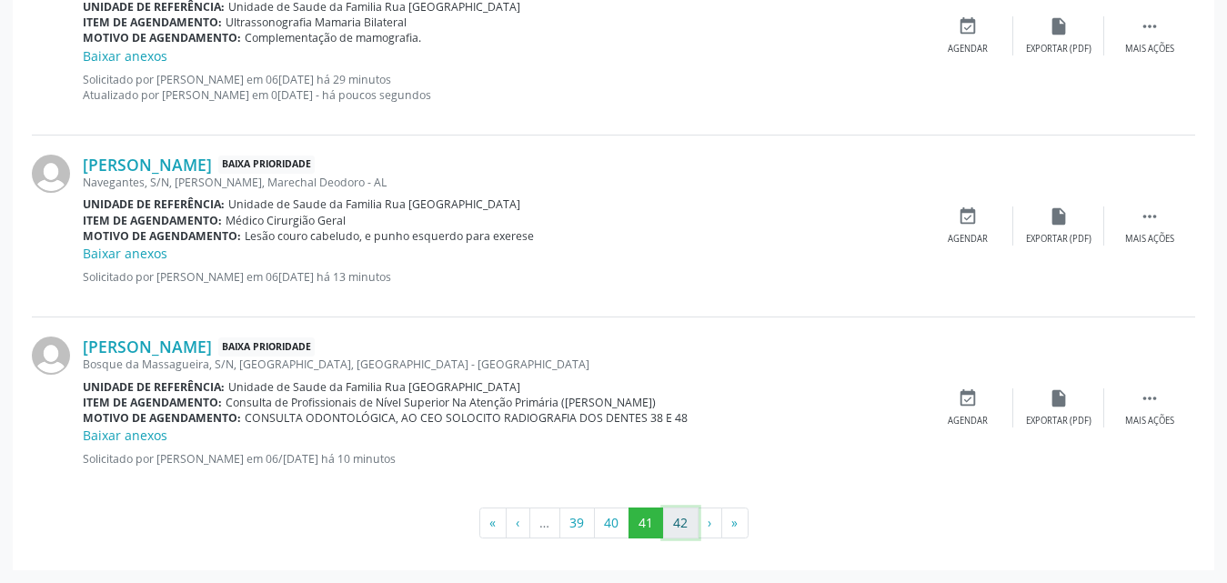
click at [681, 518] on button "42" at bounding box center [680, 523] width 35 height 31
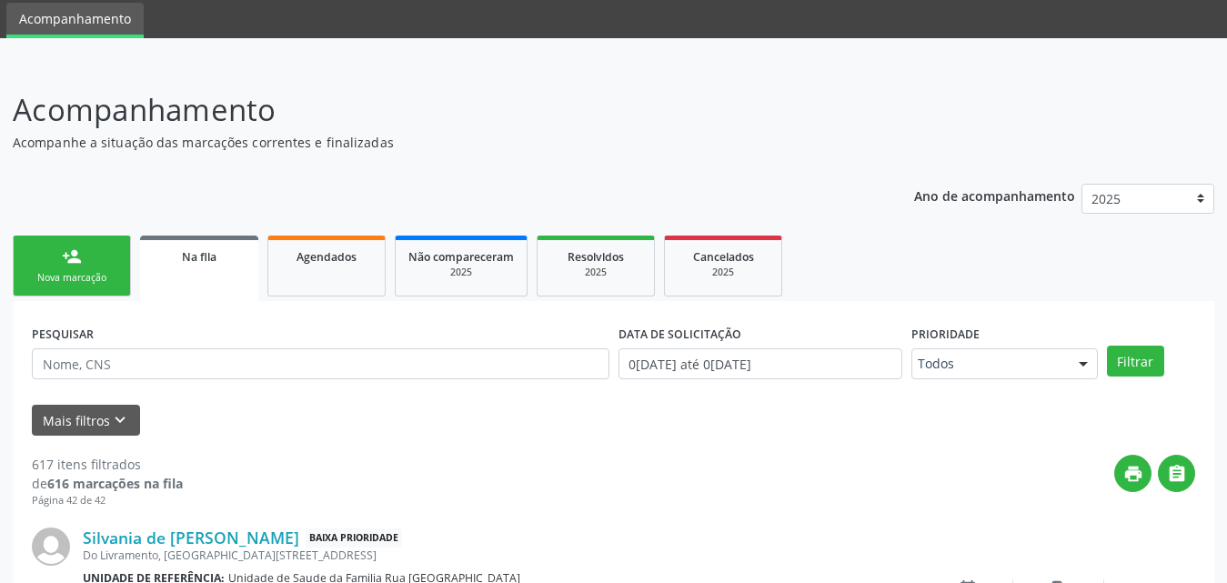
scroll to position [435, 0]
